Goal: Task Accomplishment & Management: Use online tool/utility

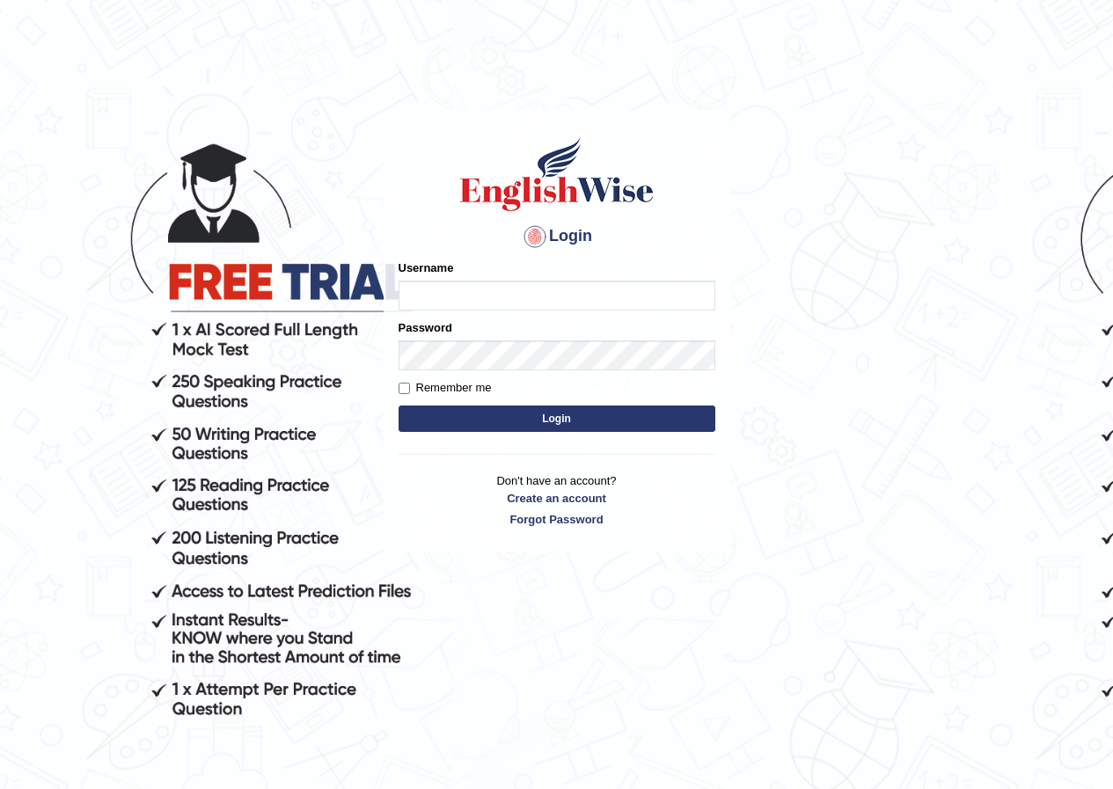
click at [582, 295] on input "Username" at bounding box center [557, 296] width 317 height 30
type input "Joanc_parramatta"
drag, startPoint x: 890, startPoint y: 500, endPoint x: 875, endPoint y: 498, distance: 15.1
click at [888, 500] on body "Login Please fix the following errors: Username Joanc_parramatta Password Remem…" at bounding box center [556, 449] width 1113 height 789
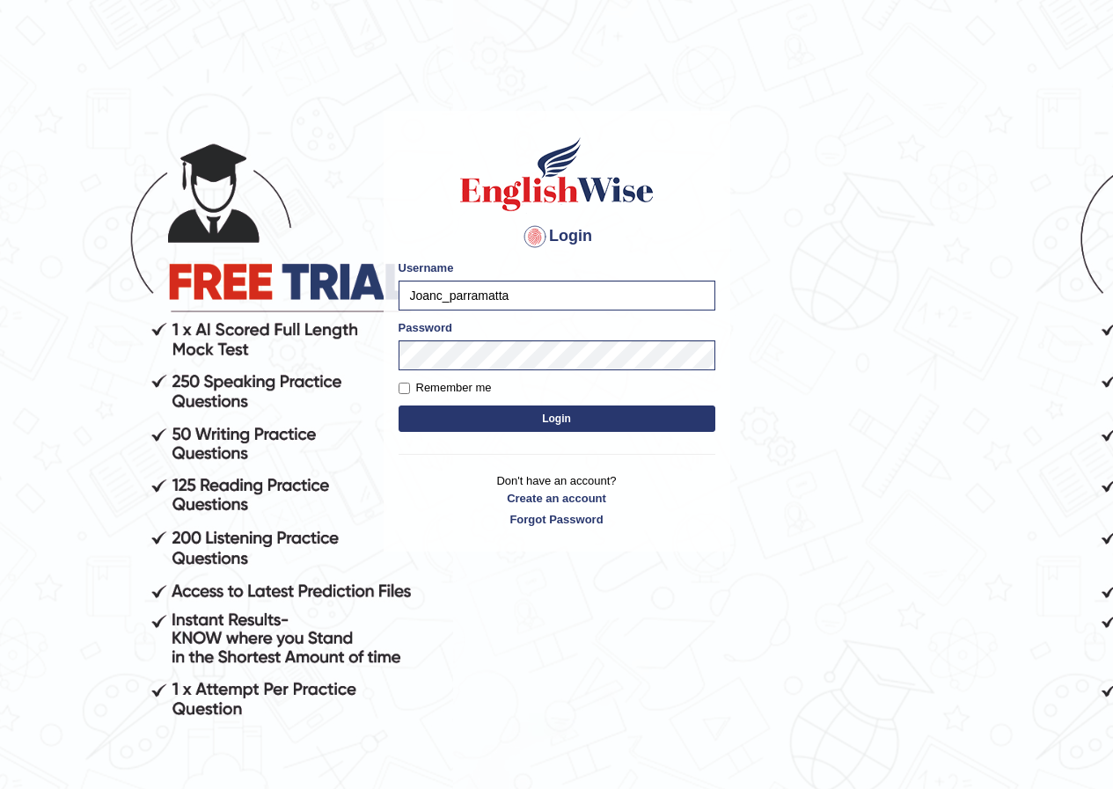
click at [554, 414] on button "Login" at bounding box center [557, 419] width 317 height 26
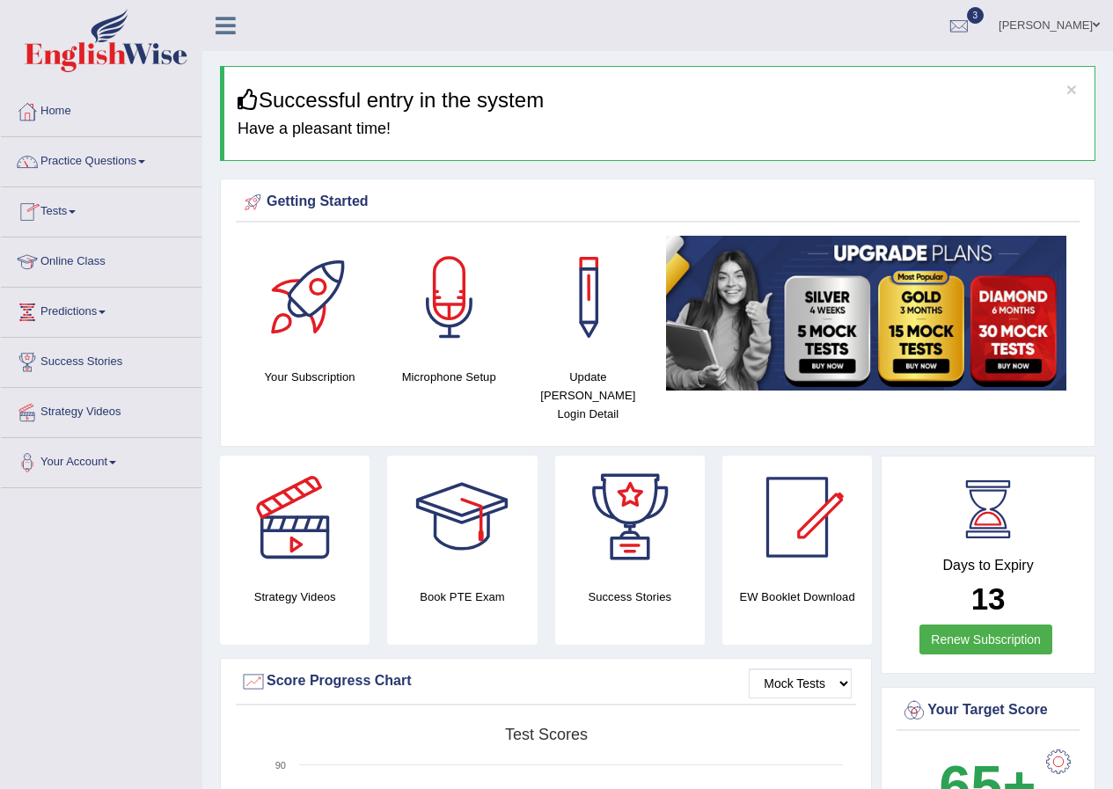
click at [83, 210] on link "Tests" at bounding box center [101, 209] width 201 height 44
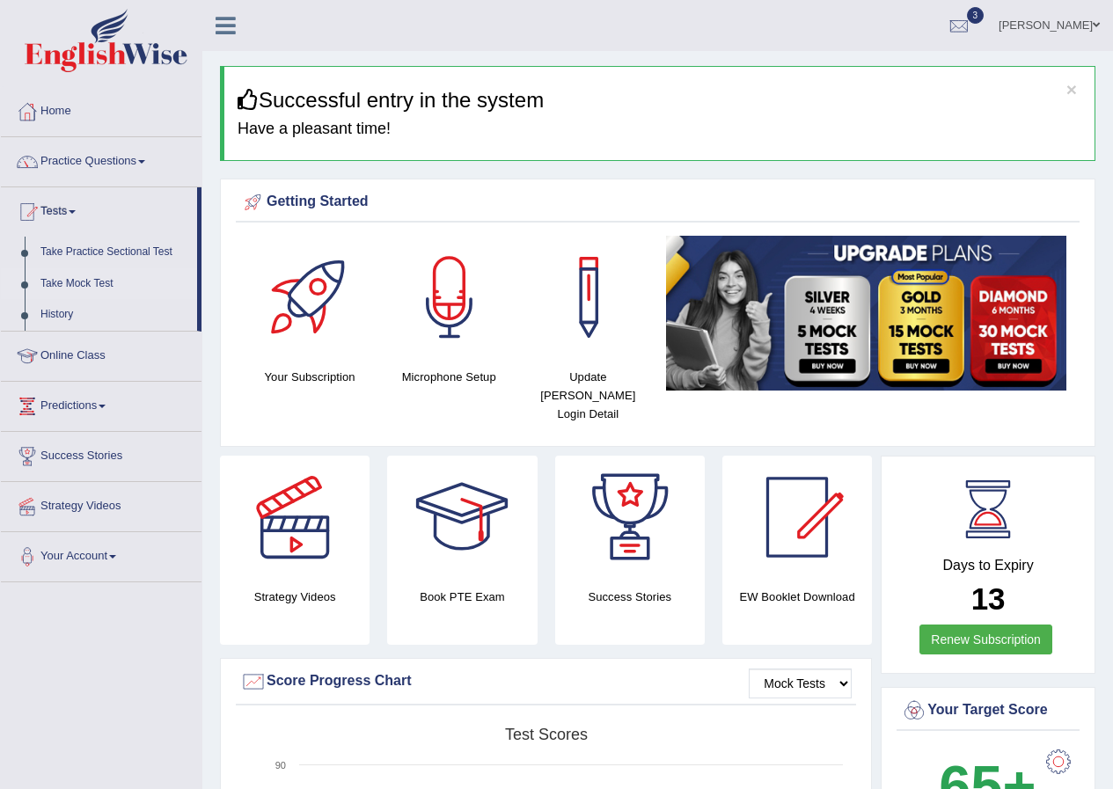
click at [91, 285] on link "Take Mock Test" at bounding box center [115, 284] width 165 height 32
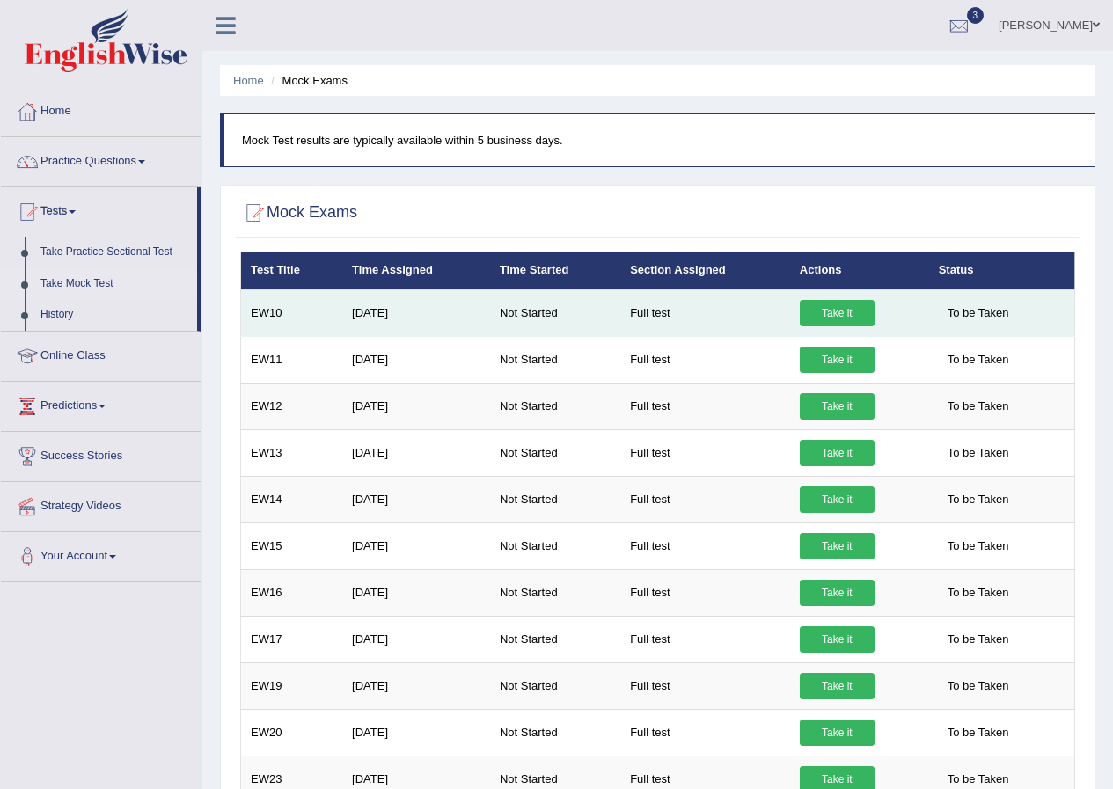
click at [832, 318] on link "Take it" at bounding box center [837, 313] width 75 height 26
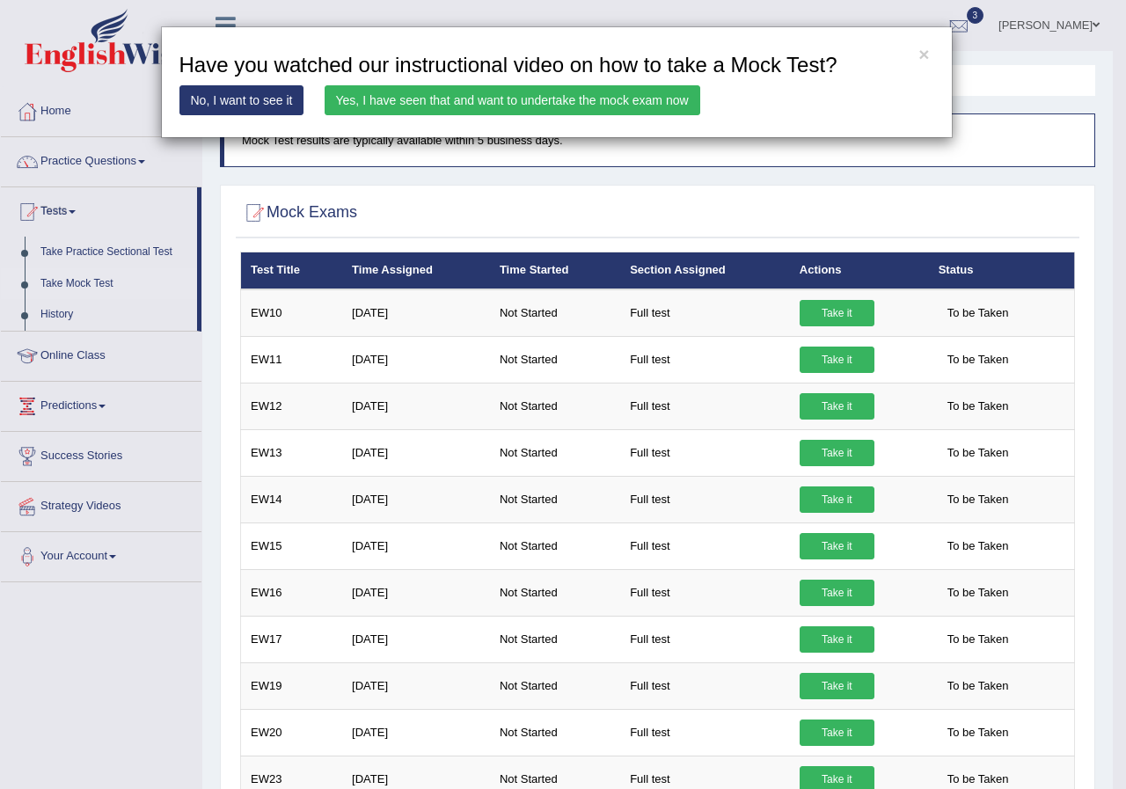
click at [531, 95] on link "Yes, I have seen that and want to undertake the mock exam now" at bounding box center [513, 100] width 376 height 30
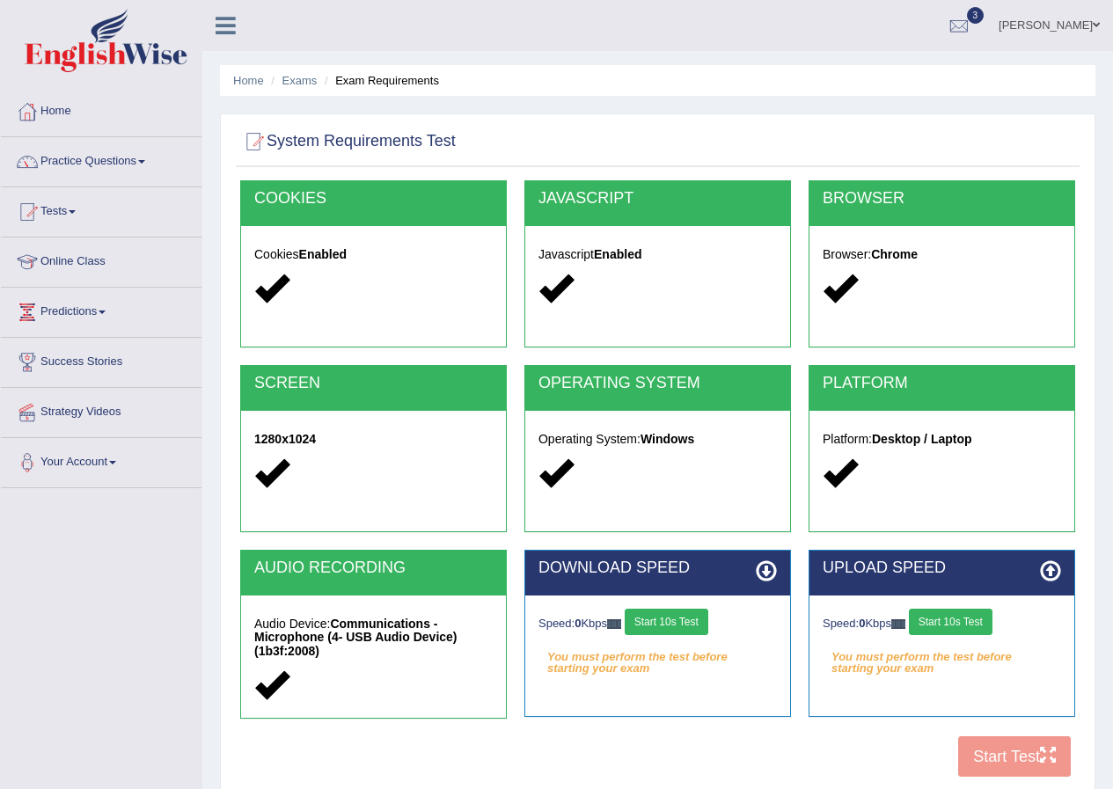
click at [673, 620] on button "Start 10s Test" at bounding box center [667, 622] width 84 height 26
click at [958, 620] on button "Start 10s Test" at bounding box center [951, 622] width 84 height 26
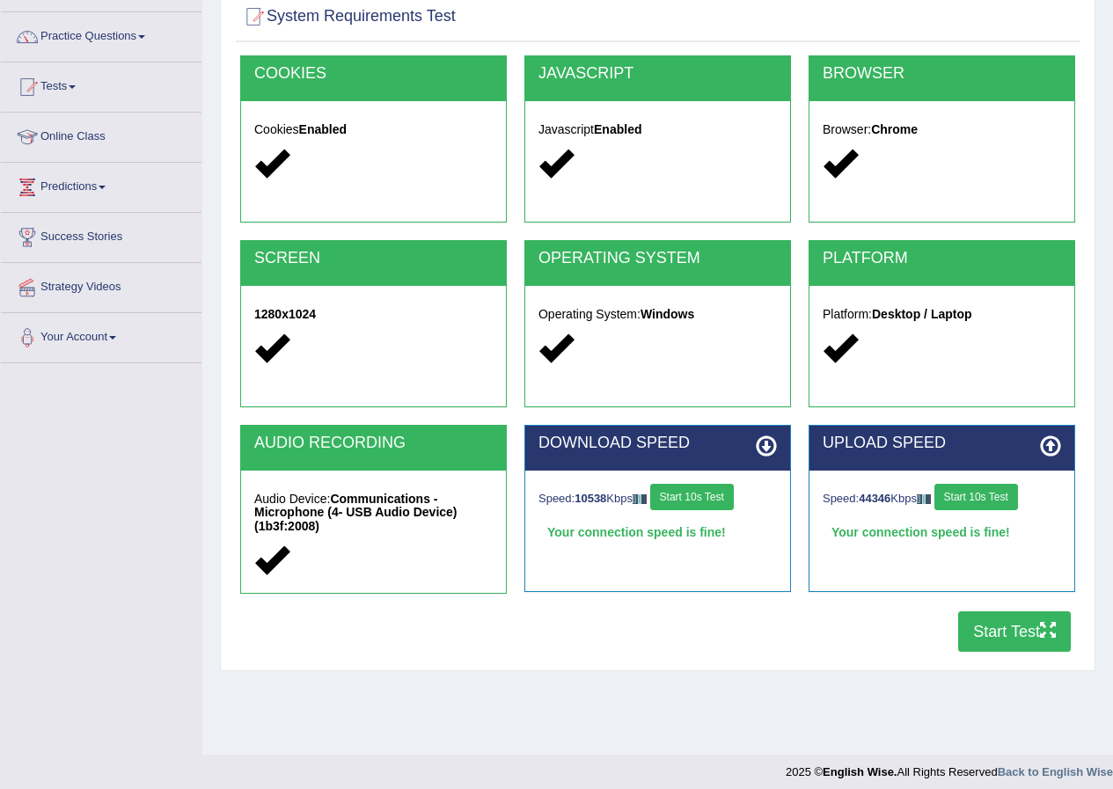
scroll to position [135, 0]
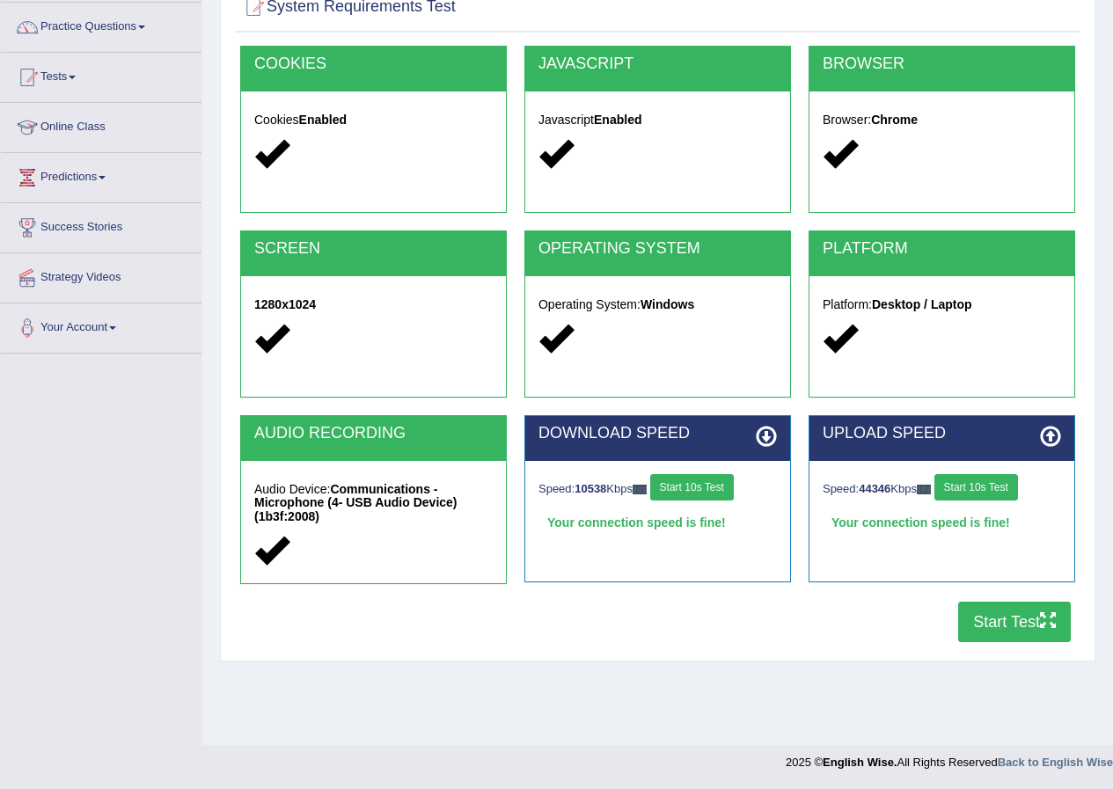
click at [994, 633] on button "Start Test" at bounding box center [1014, 622] width 113 height 40
